Goal: Navigation & Orientation: Find specific page/section

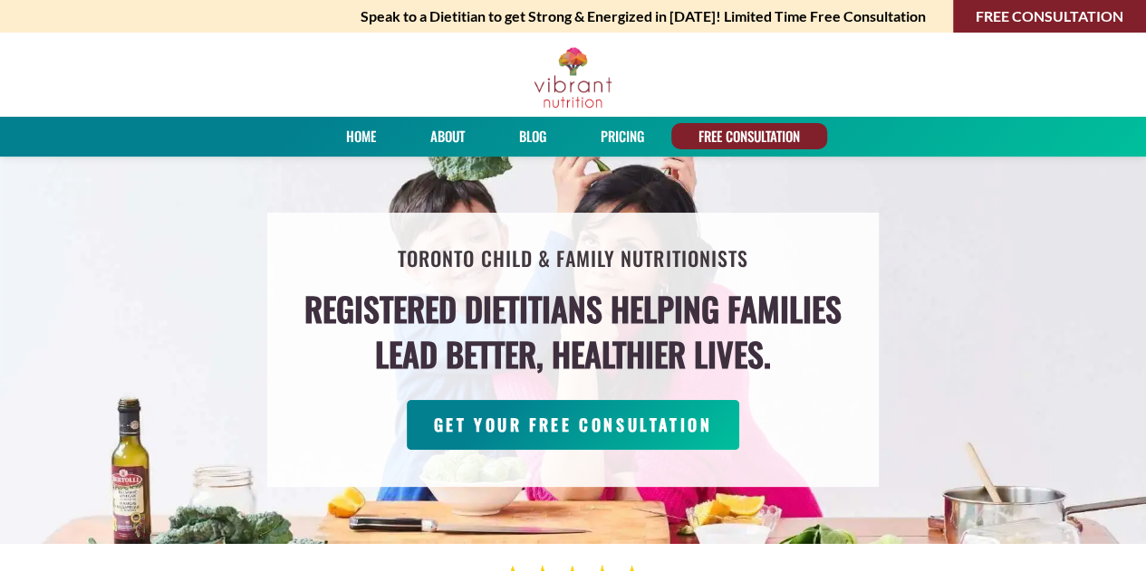
click at [444, 132] on link "About" at bounding box center [447, 136] width 47 height 26
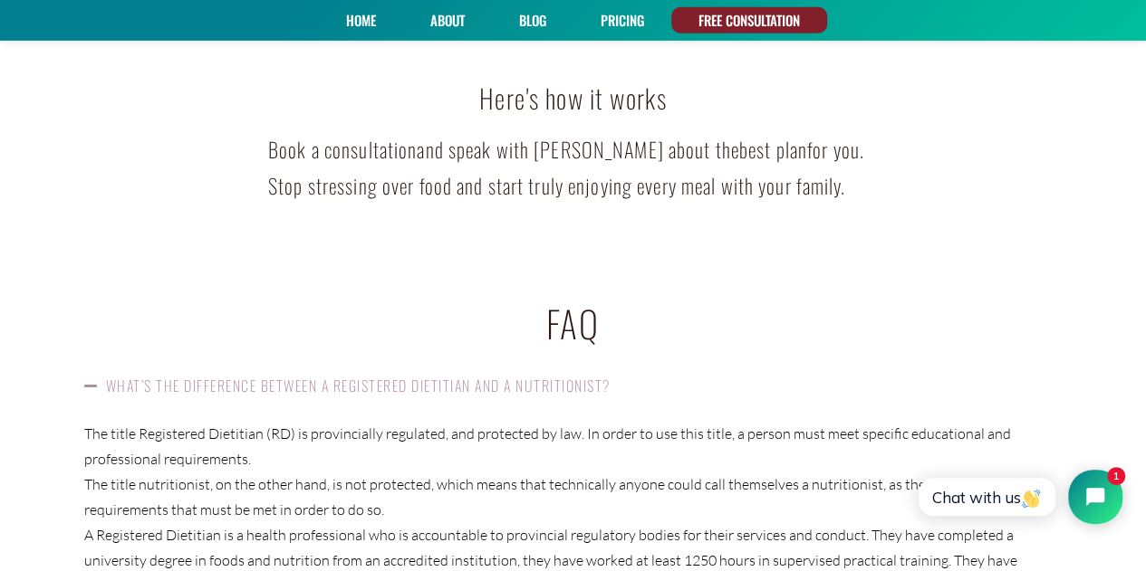
scroll to position [2241, 0]
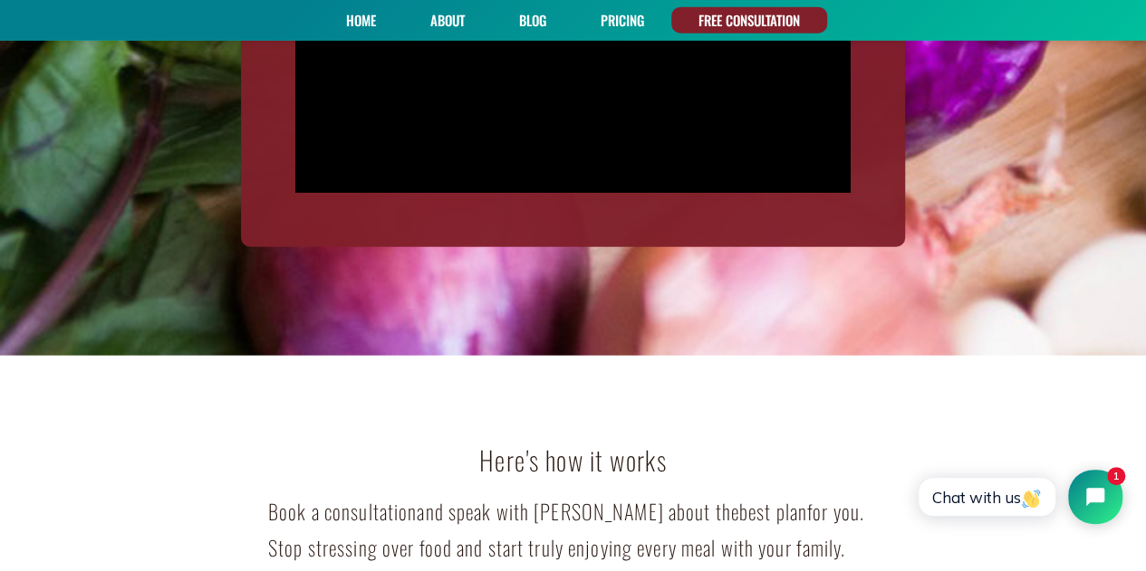
click at [447, 22] on link "About" at bounding box center [447, 20] width 47 height 26
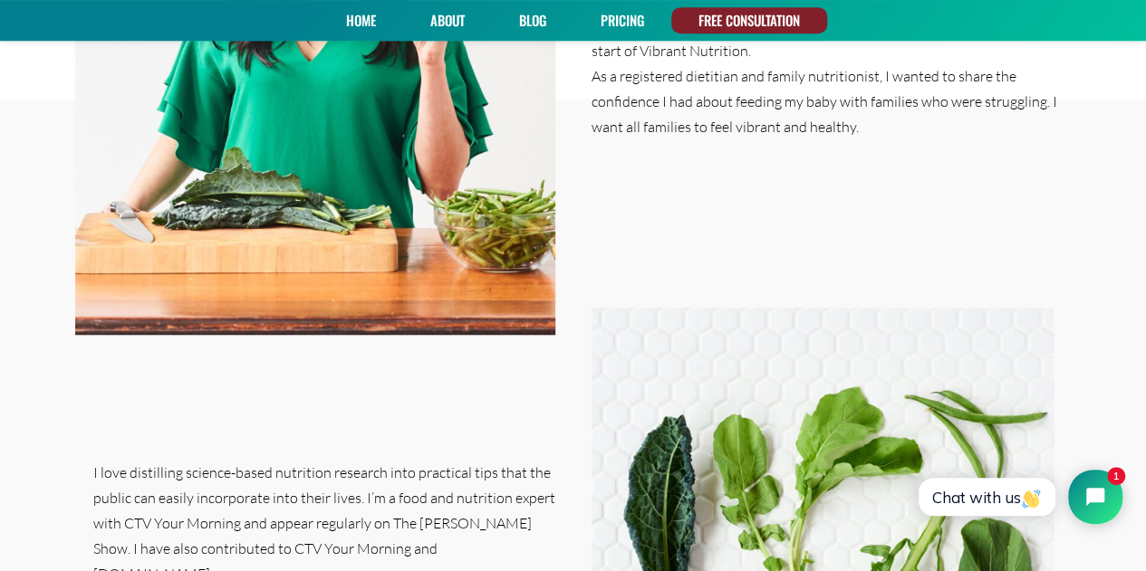
scroll to position [543, 0]
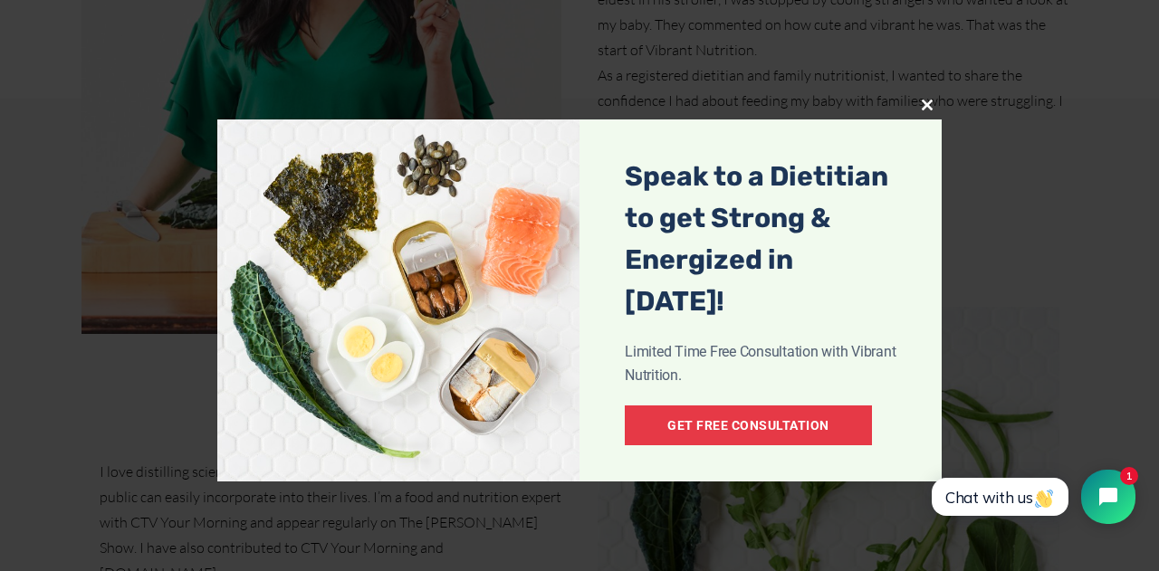
click at [924, 108] on span at bounding box center [927, 105] width 29 height 11
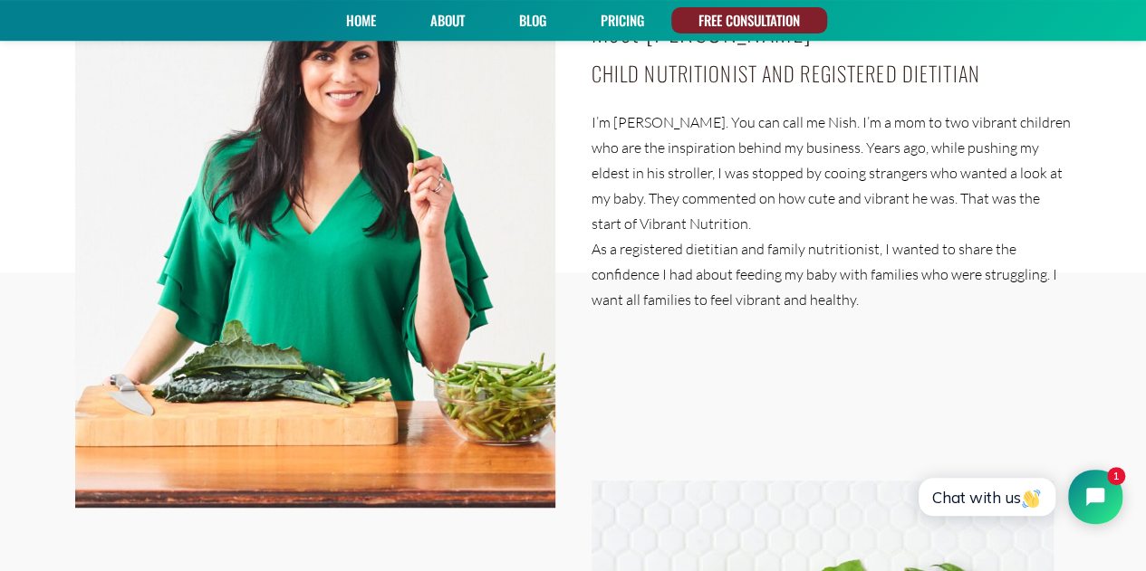
scroll to position [272, 0]
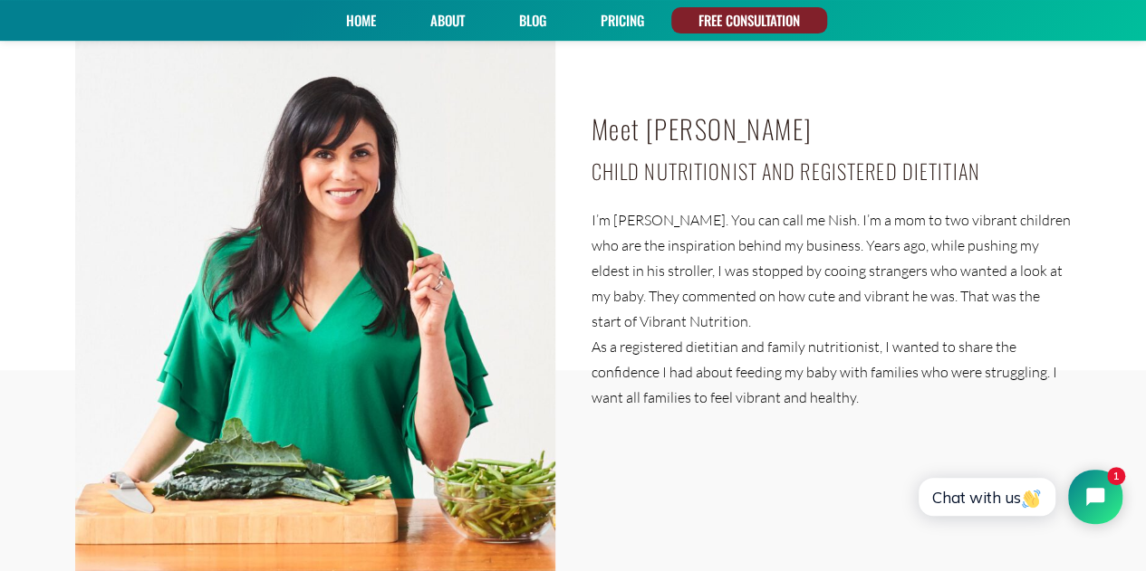
click at [360, 22] on link "Home" at bounding box center [361, 20] width 43 height 26
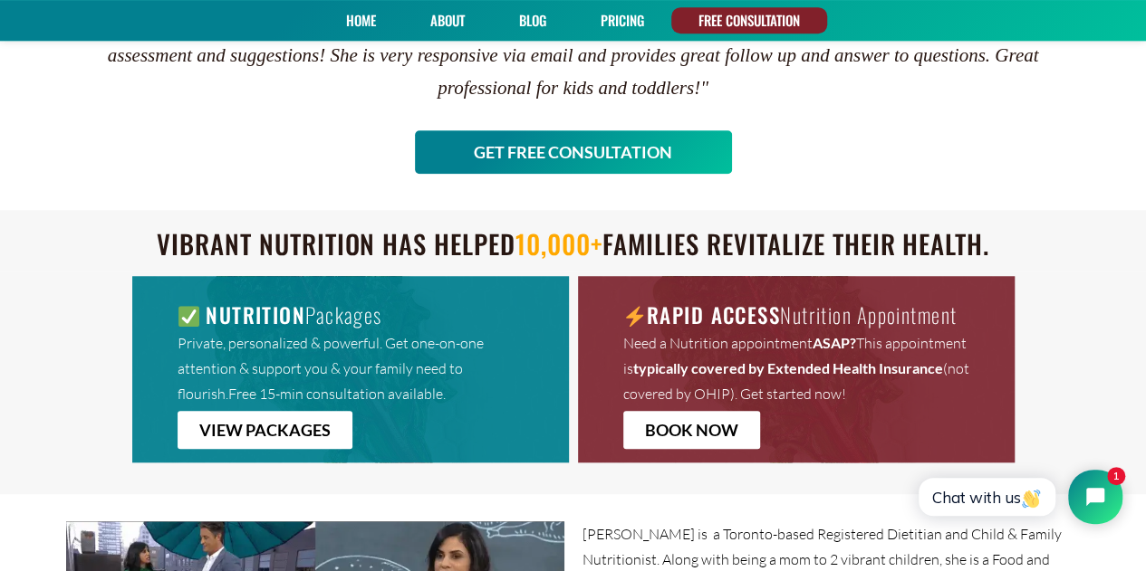
scroll to position [996, 0]
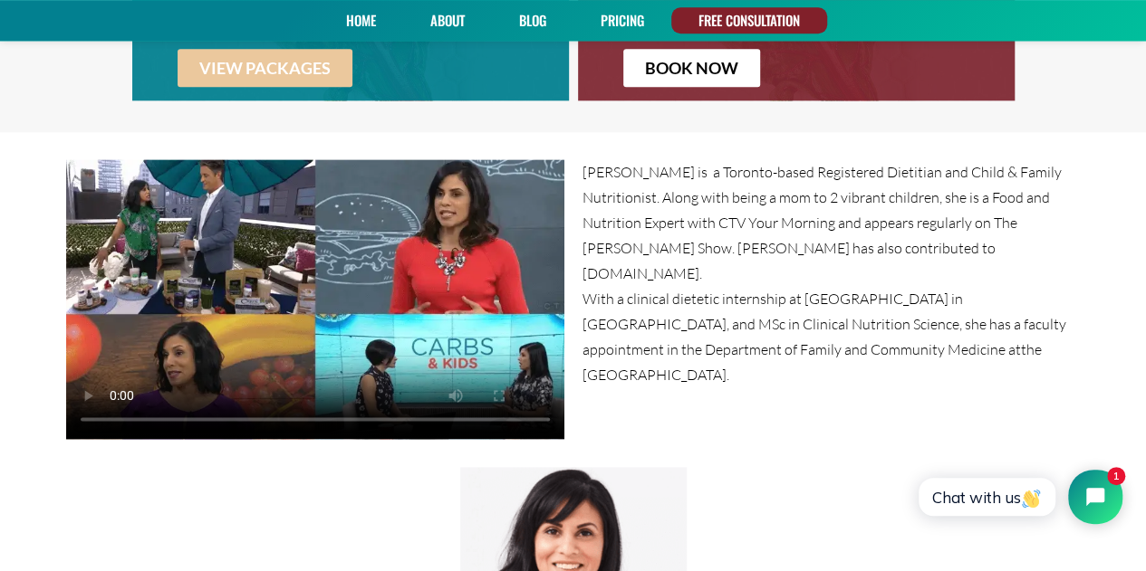
click at [293, 60] on span "VIEW PACKAGES" at bounding box center [264, 68] width 131 height 16
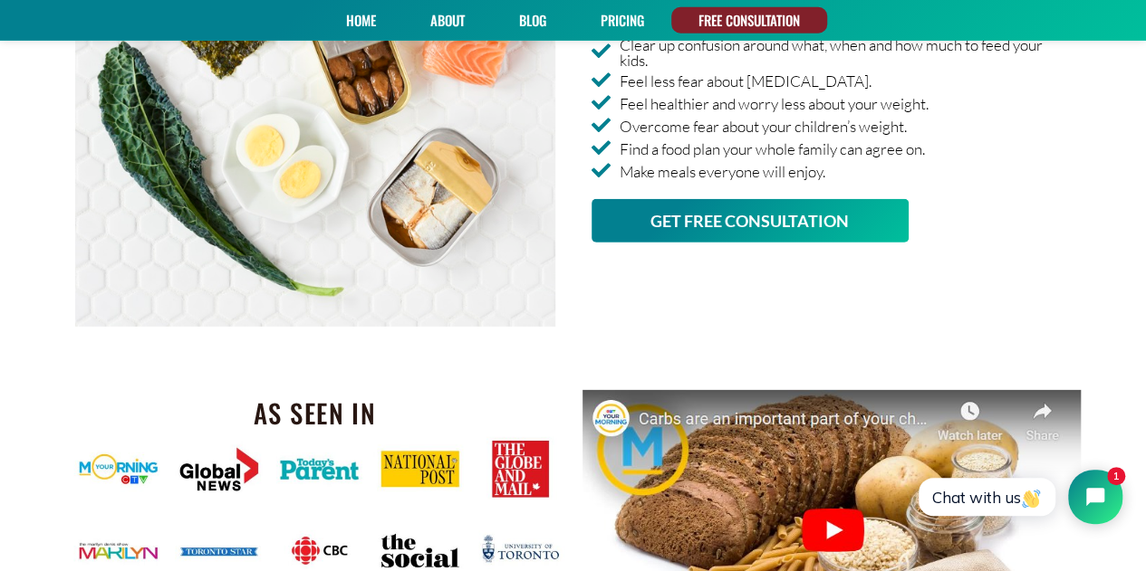
scroll to position [2313, 0]
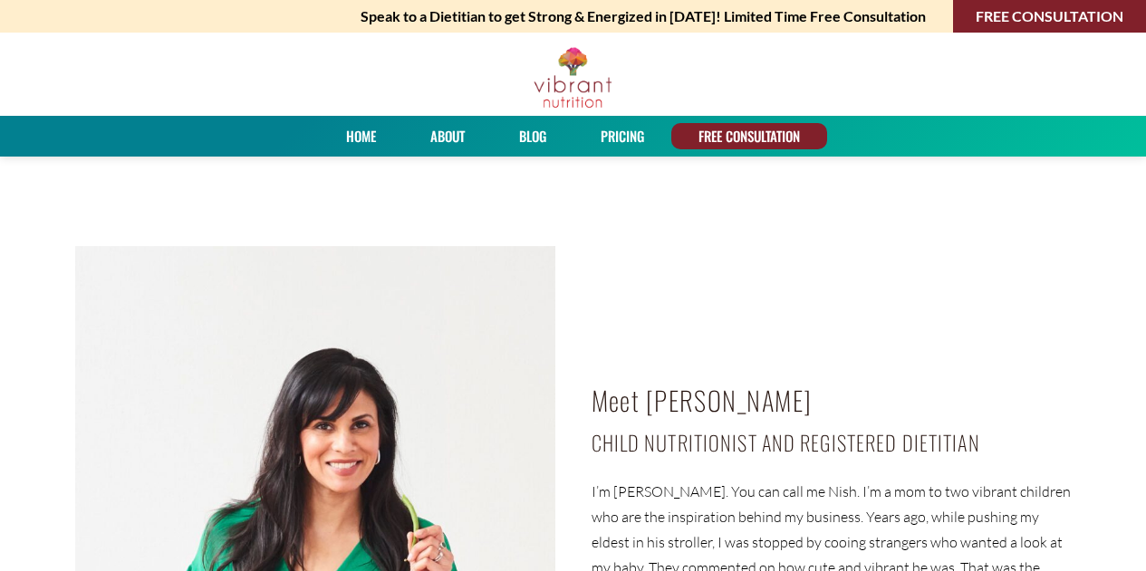
scroll to position [272, 0]
